Goal: Check status: Check status

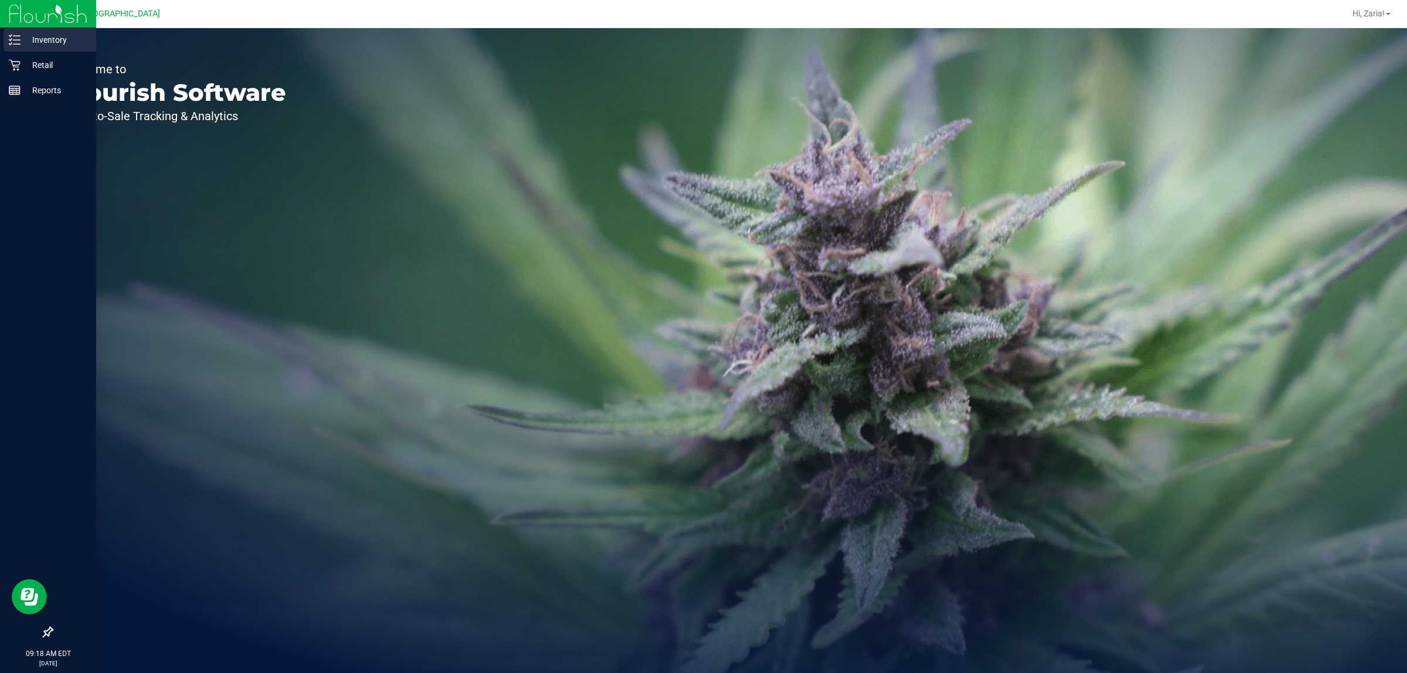
click at [36, 42] on p "Inventory" at bounding box center [56, 40] width 70 height 14
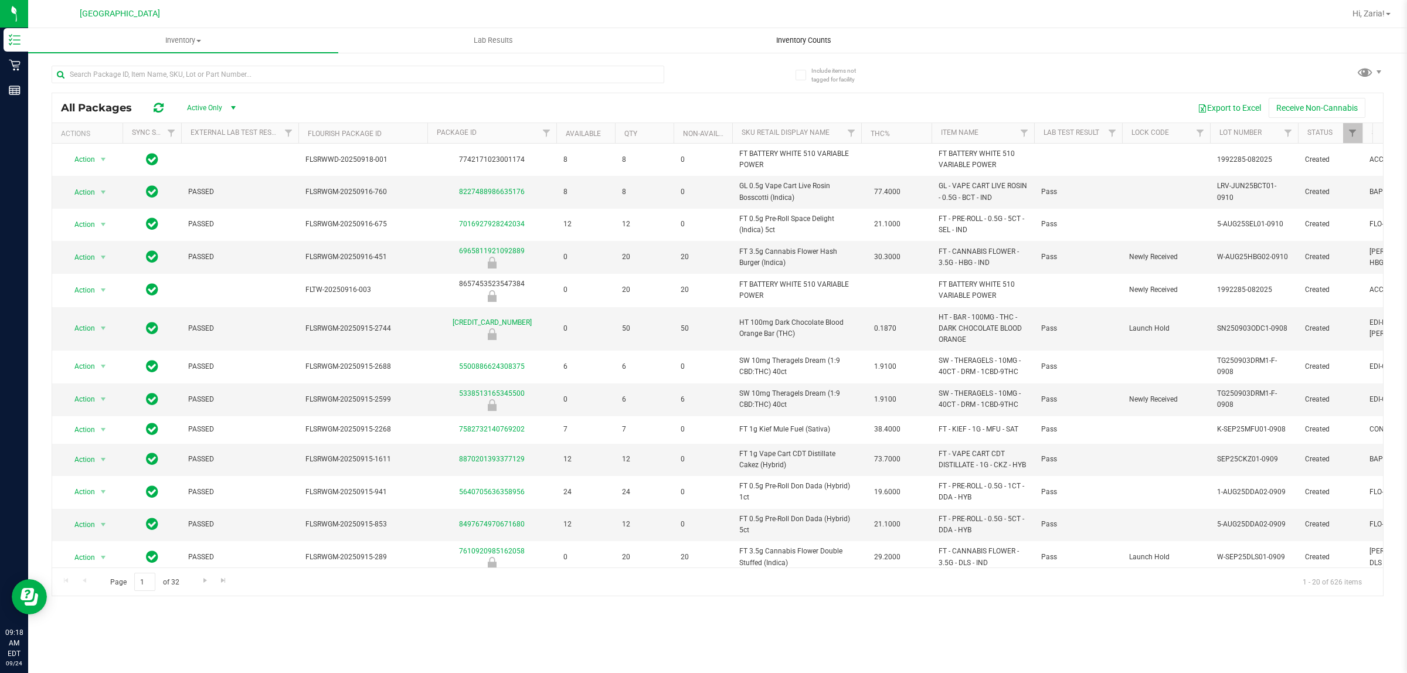
click at [801, 45] on span "Inventory Counts" at bounding box center [803, 40] width 87 height 11
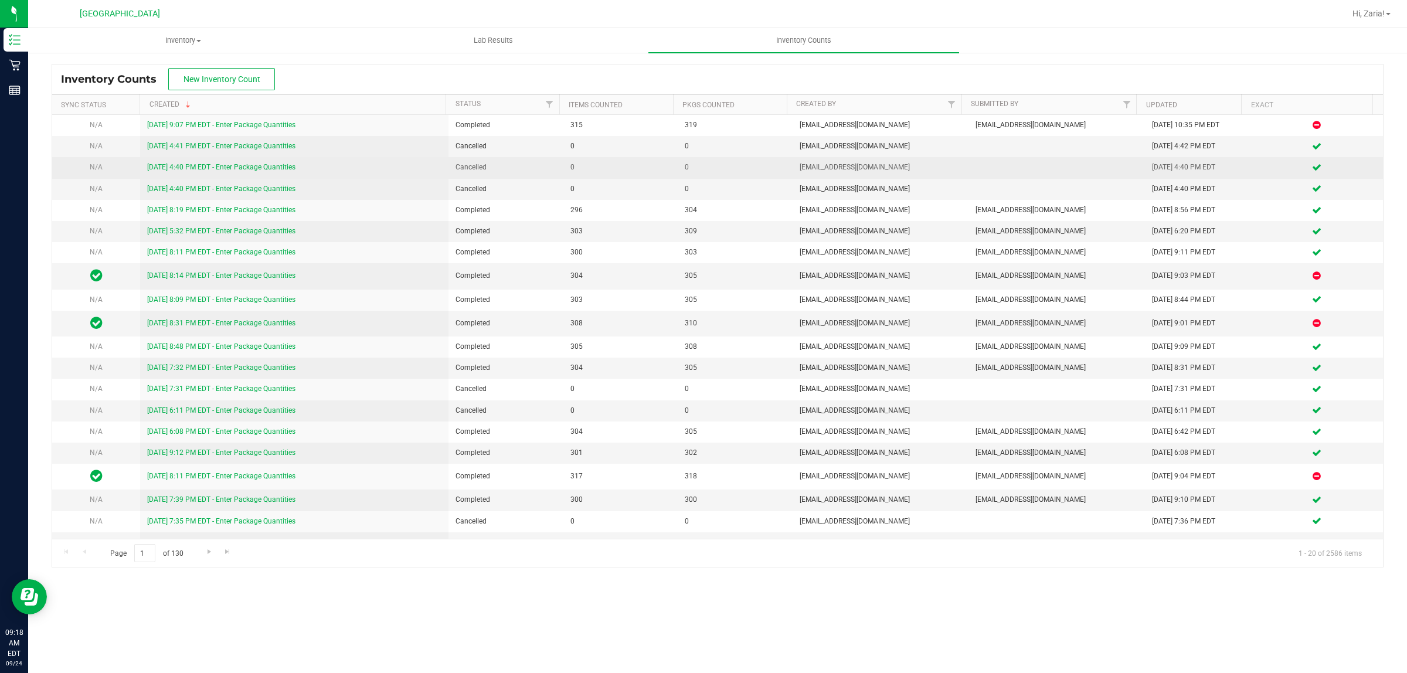
click at [251, 167] on link "[DATE] 4:40 PM EDT - Enter Package Quantities" at bounding box center [221, 167] width 148 height 8
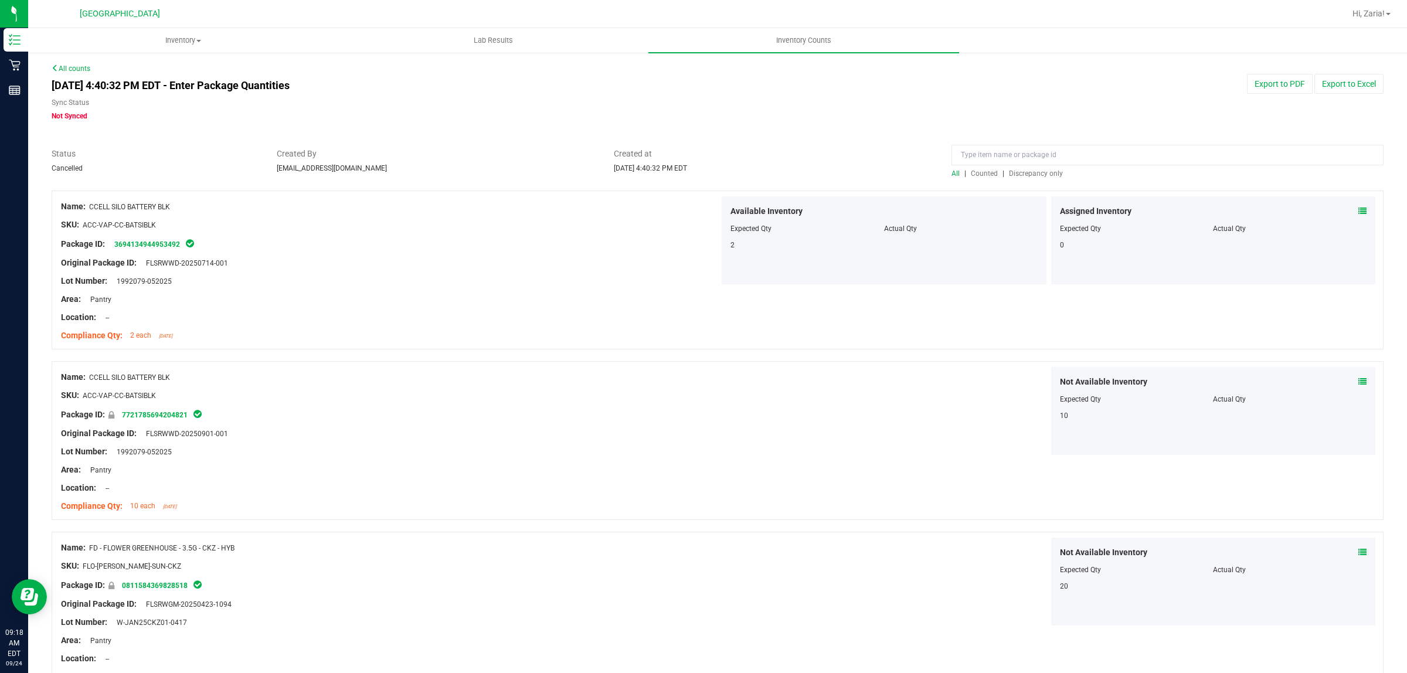
click at [1050, 171] on span "Discrepancy only" at bounding box center [1036, 173] width 54 height 8
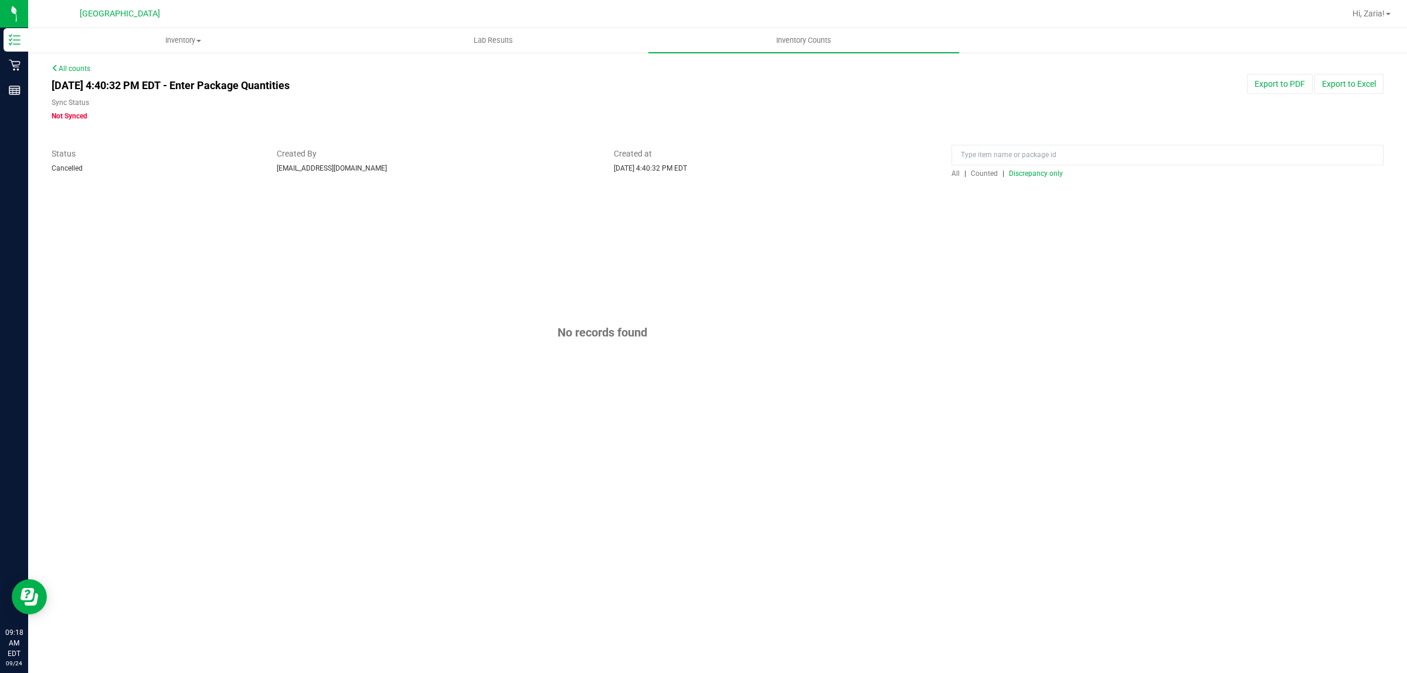
click at [65, 118] on span "Not Synced" at bounding box center [70, 116] width 36 height 8
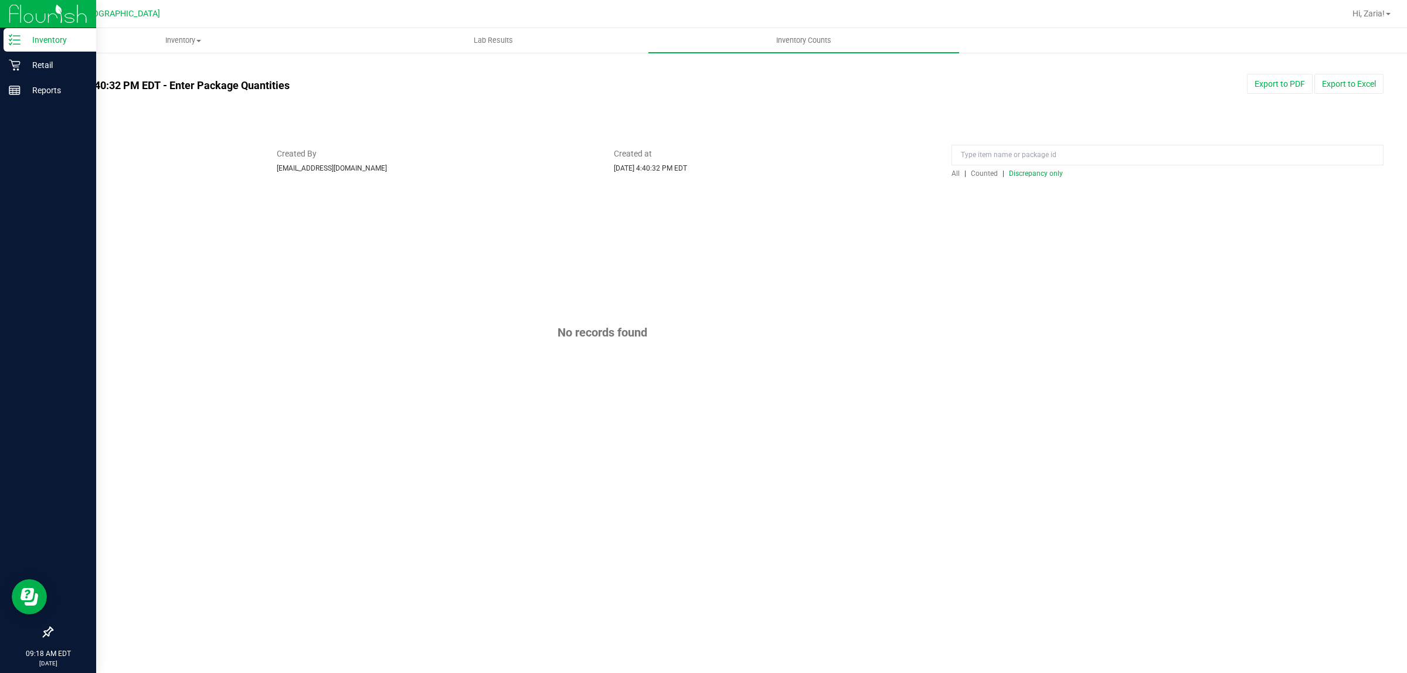
click at [33, 45] on p "Inventory" at bounding box center [56, 40] width 70 height 14
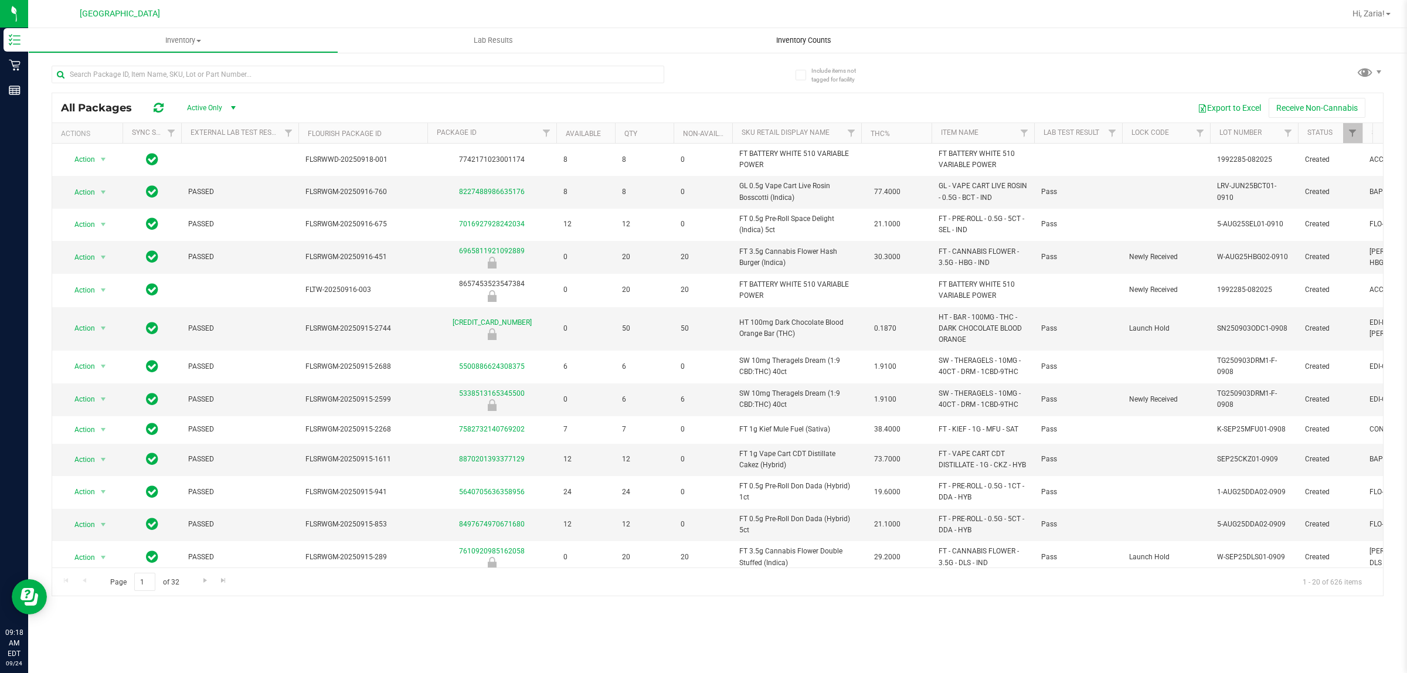
click at [805, 44] on span "Inventory Counts" at bounding box center [803, 40] width 87 height 11
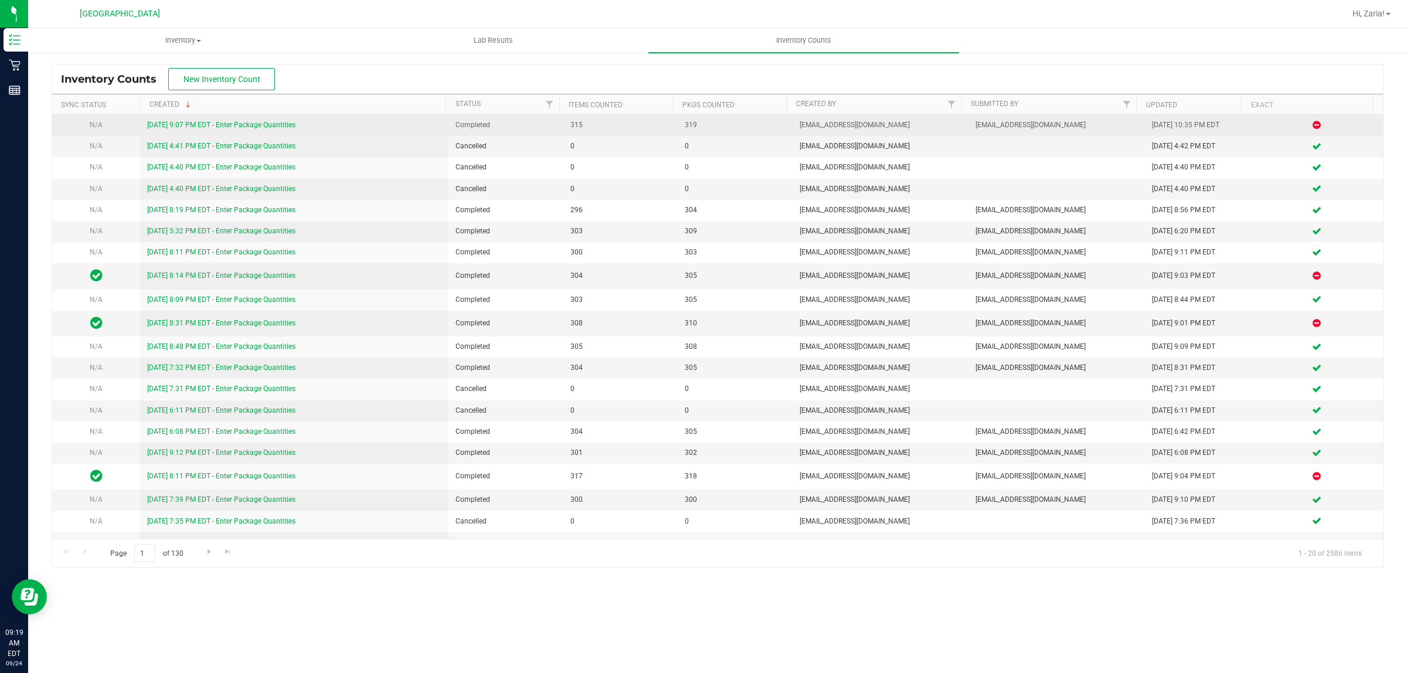
click at [1312, 126] on icon at bounding box center [1316, 124] width 8 height 7
